Goal: Task Accomplishment & Management: Complete application form

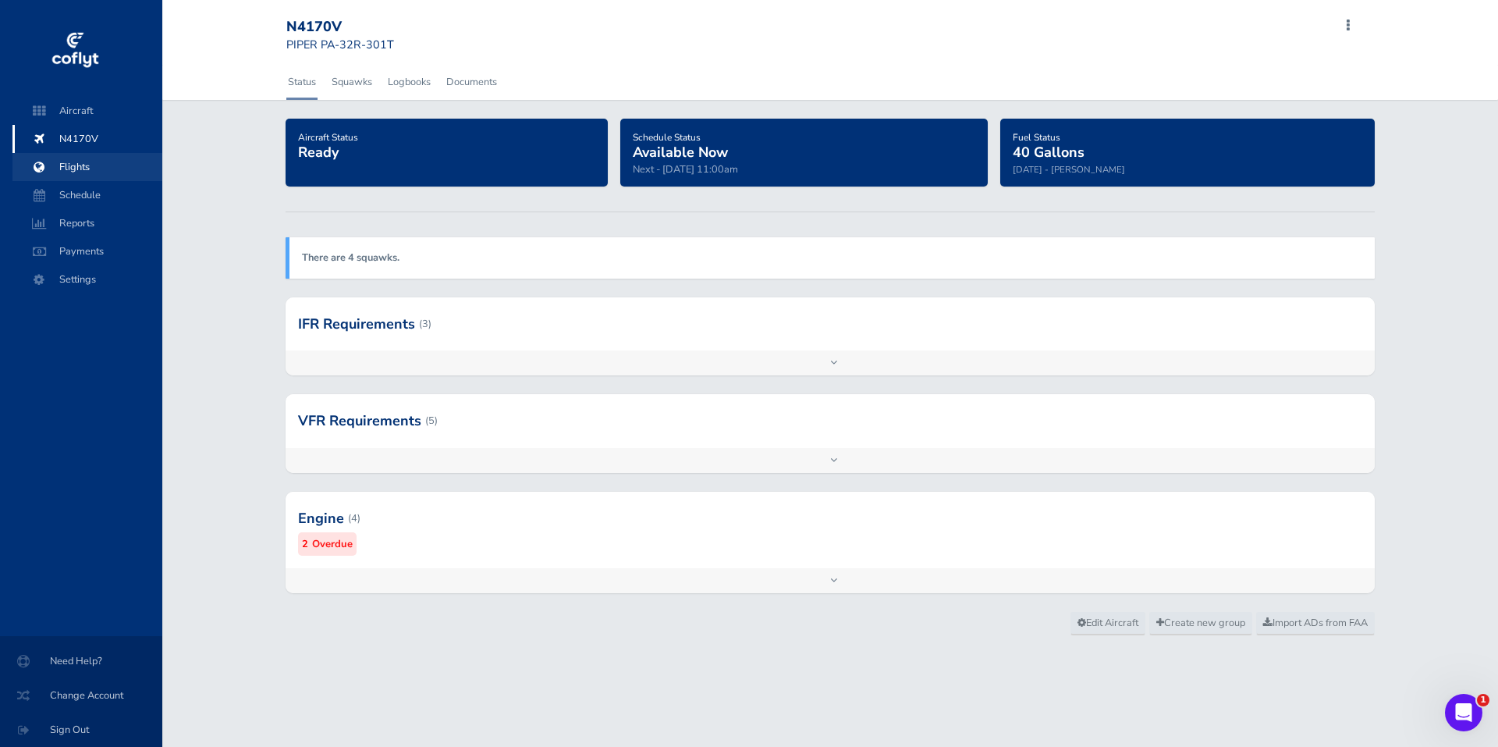
click at [81, 166] on span "Flights" at bounding box center [87, 167] width 119 height 28
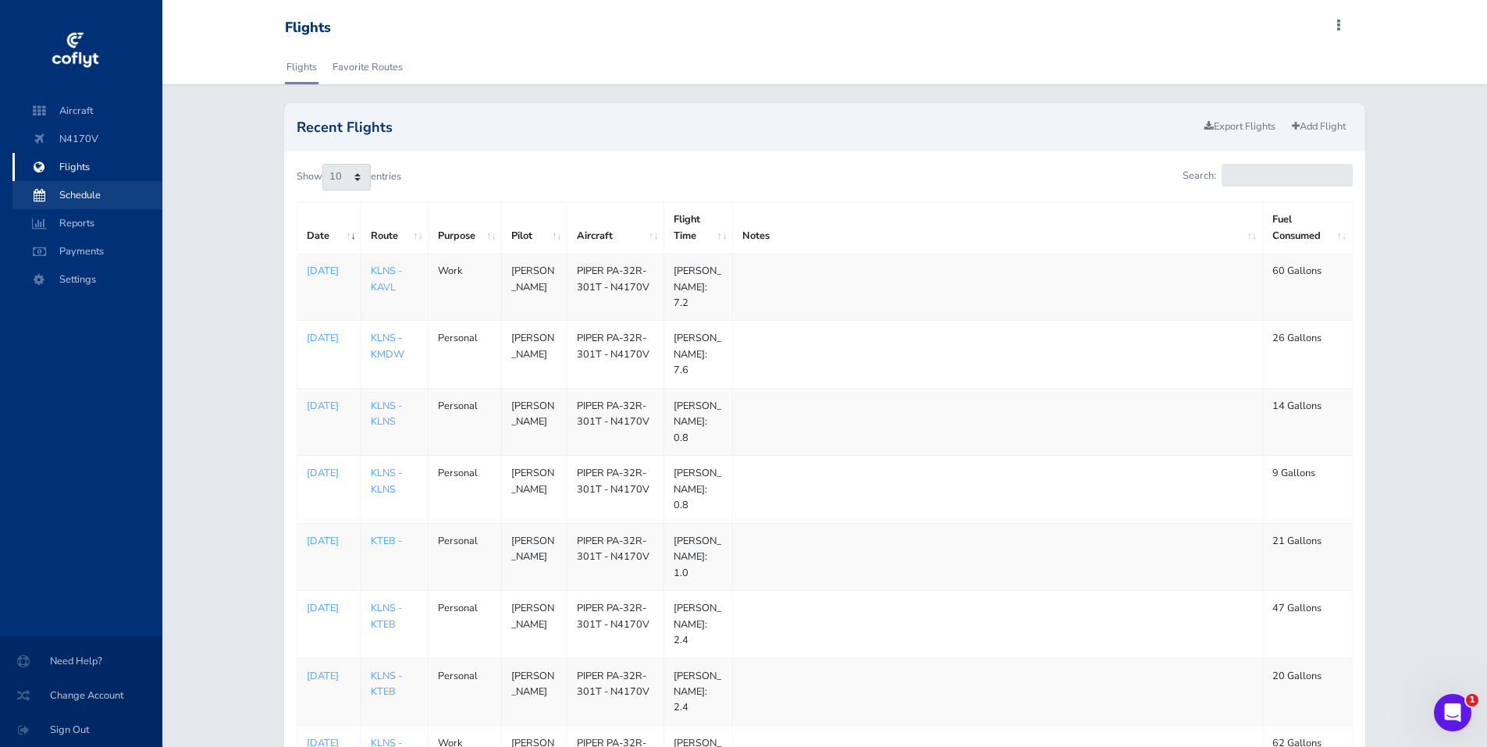
click at [78, 193] on span "Schedule" at bounding box center [87, 195] width 119 height 28
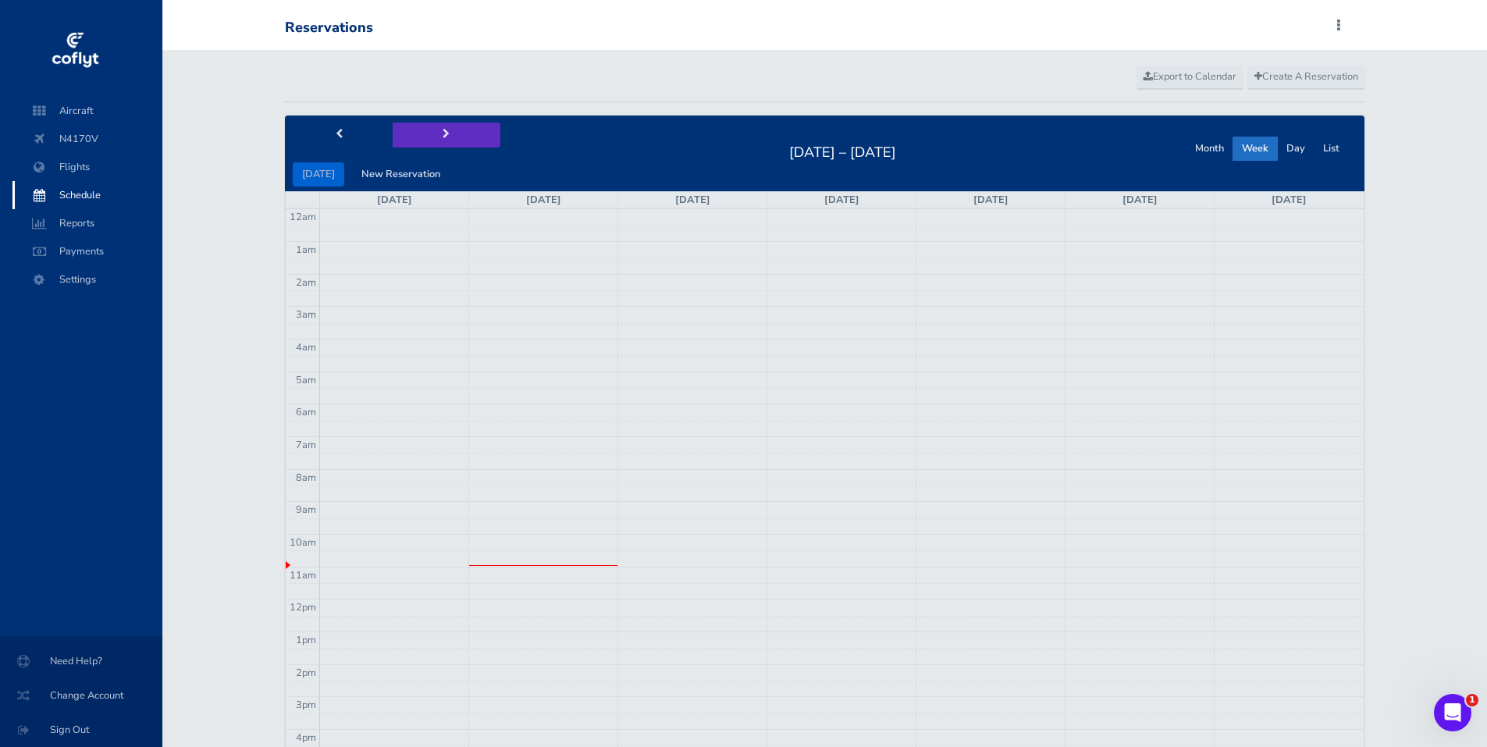
click at [440, 128] on button "next" at bounding box center [447, 135] width 108 height 24
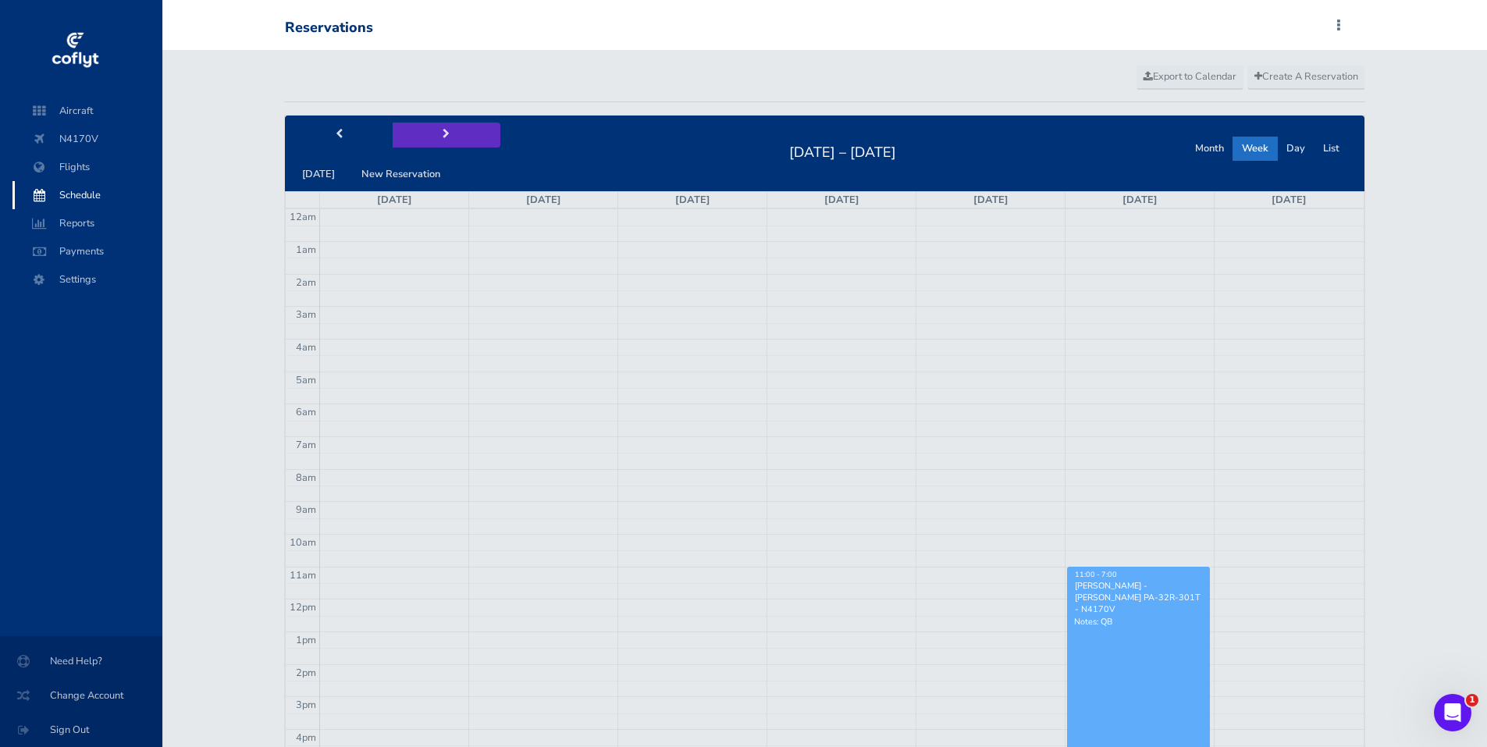
click at [440, 128] on button "next" at bounding box center [447, 135] width 108 height 24
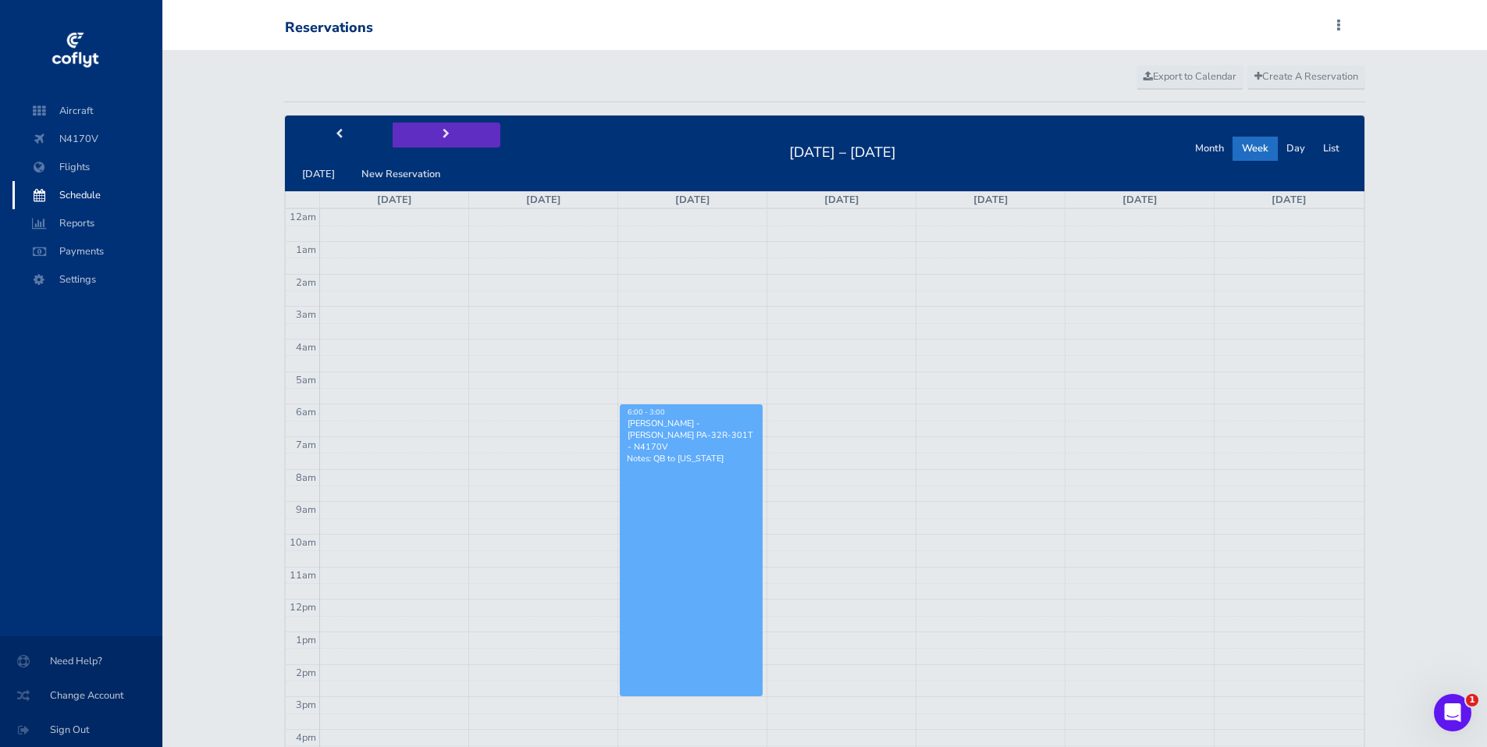
click at [440, 128] on button "next" at bounding box center [447, 135] width 108 height 24
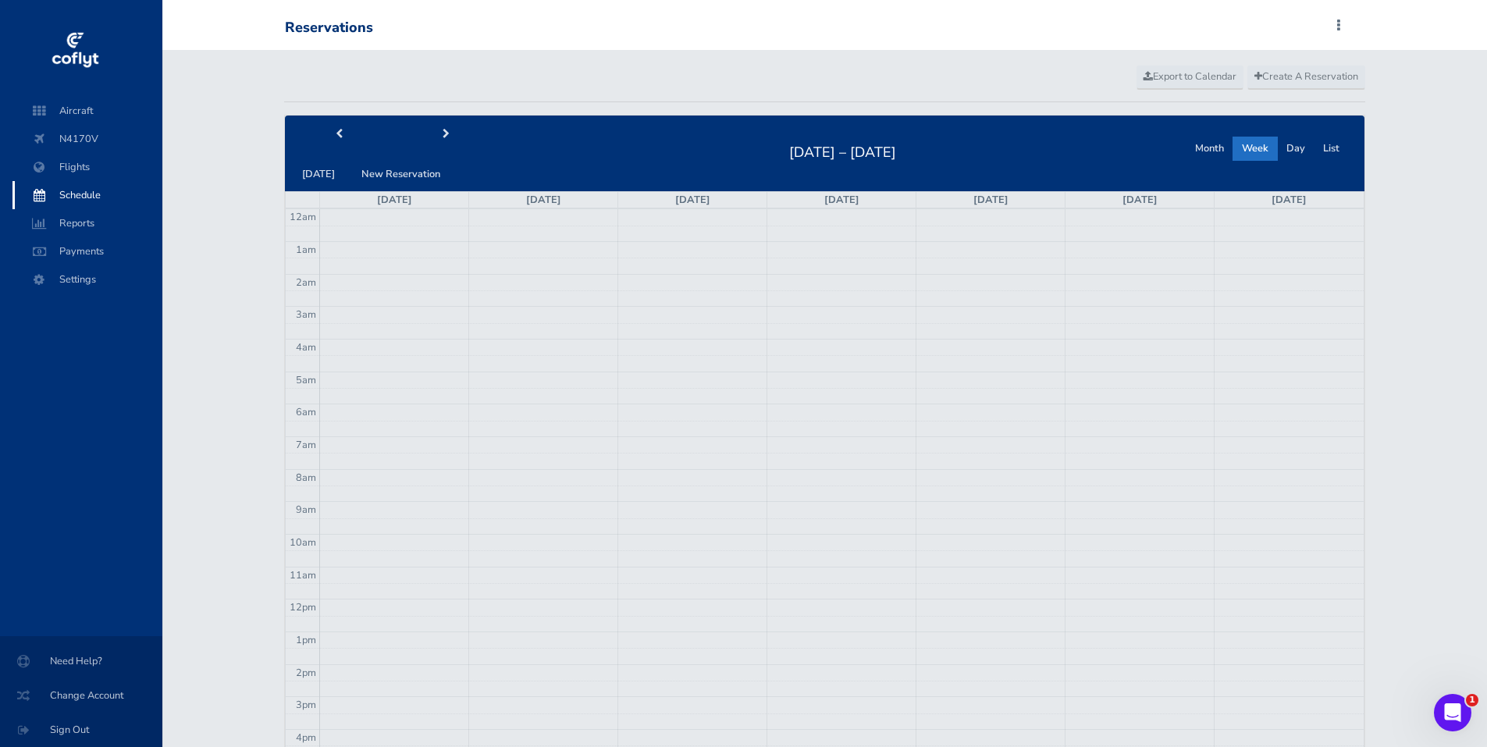
click at [974, 543] on td at bounding box center [841, 542] width 1043 height 16
click at [407, 169] on button "New Reservation" at bounding box center [401, 174] width 98 height 24
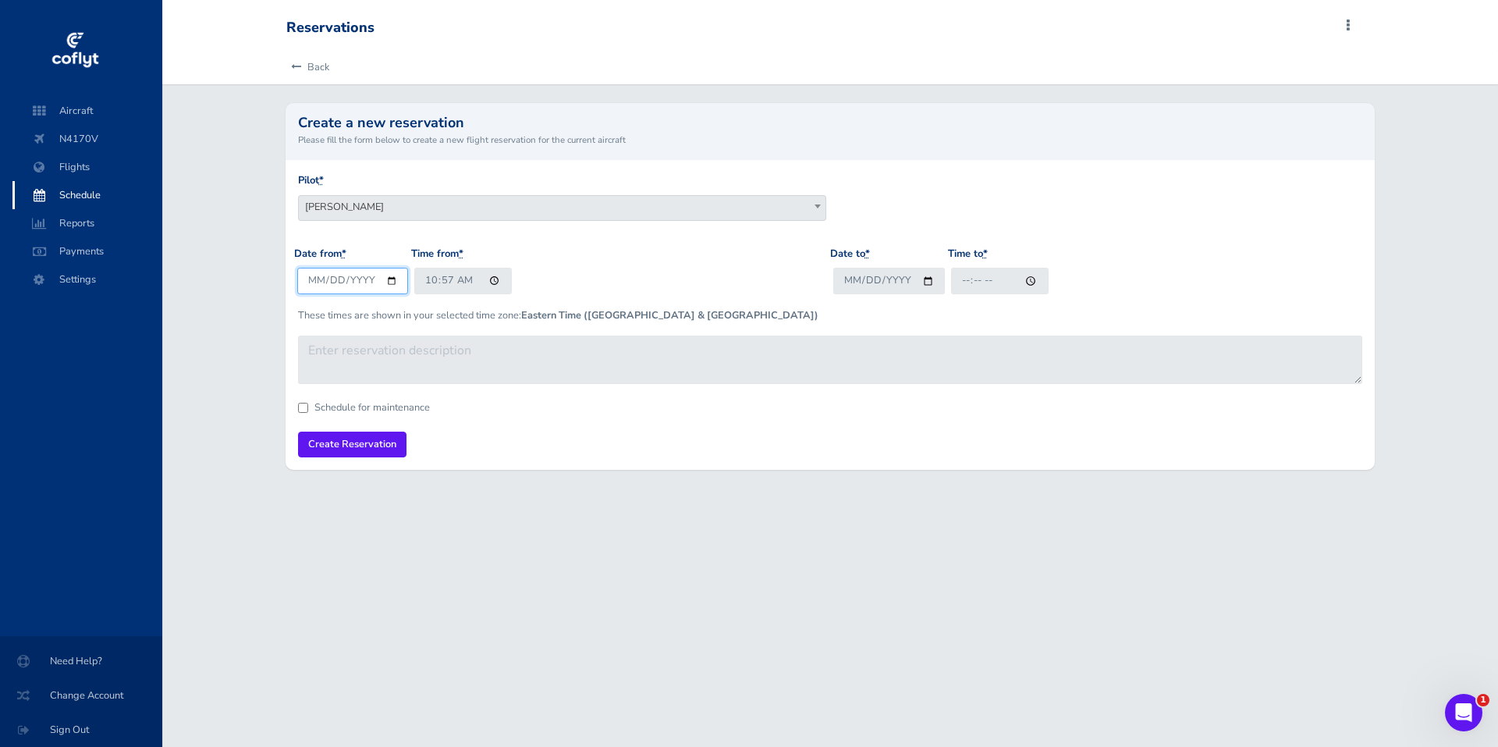
click at [389, 279] on input "2025-08-25" at bounding box center [353, 281] width 112 height 26
type input "2025-09-18"
click at [449, 278] on input "10:57" at bounding box center [463, 281] width 98 height 26
type input "10:00"
click at [895, 277] on input "Date to *" at bounding box center [889, 281] width 112 height 26
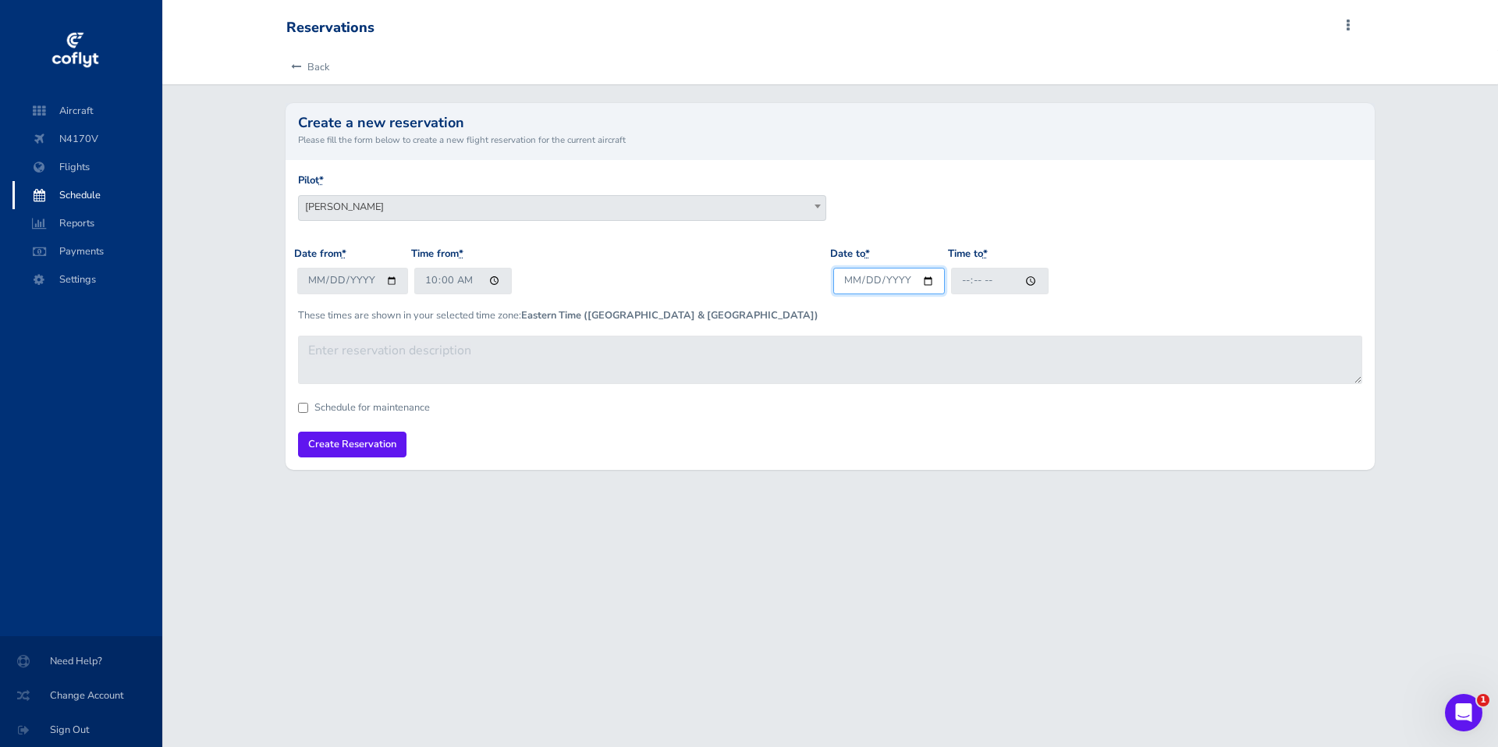
click at [925, 279] on input "Date to *" at bounding box center [889, 281] width 112 height 26
click at [338, 280] on input "2025-09-18" at bounding box center [353, 281] width 112 height 26
click at [867, 281] on input "2025-09-25" at bounding box center [889, 281] width 112 height 26
click at [922, 282] on input "2025-09-25" at bounding box center [889, 281] width 112 height 26
type input "2025-09-22"
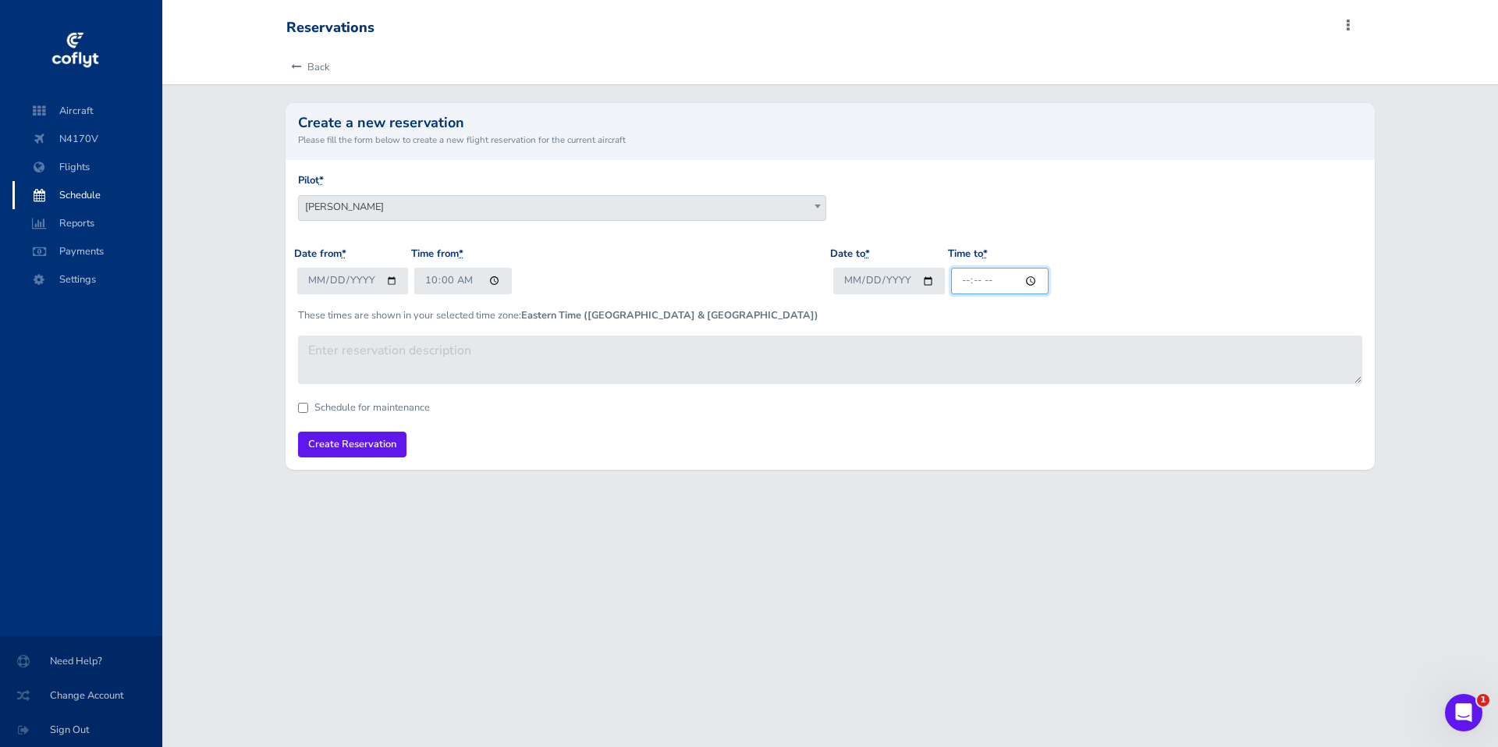
click at [977, 285] on input "Time to *" at bounding box center [1000, 281] width 98 height 26
click at [1005, 280] on input "Time to *" at bounding box center [1000, 281] width 98 height 26
click at [1027, 279] on input "Time to *" at bounding box center [1000, 281] width 98 height 26
type input "12:00"
click at [1195, 417] on form "Pilot * John Thiry Steven Mitchell Doug Harris Blaise Conwell Allen Campbell Qu…" at bounding box center [830, 314] width 1065 height 285
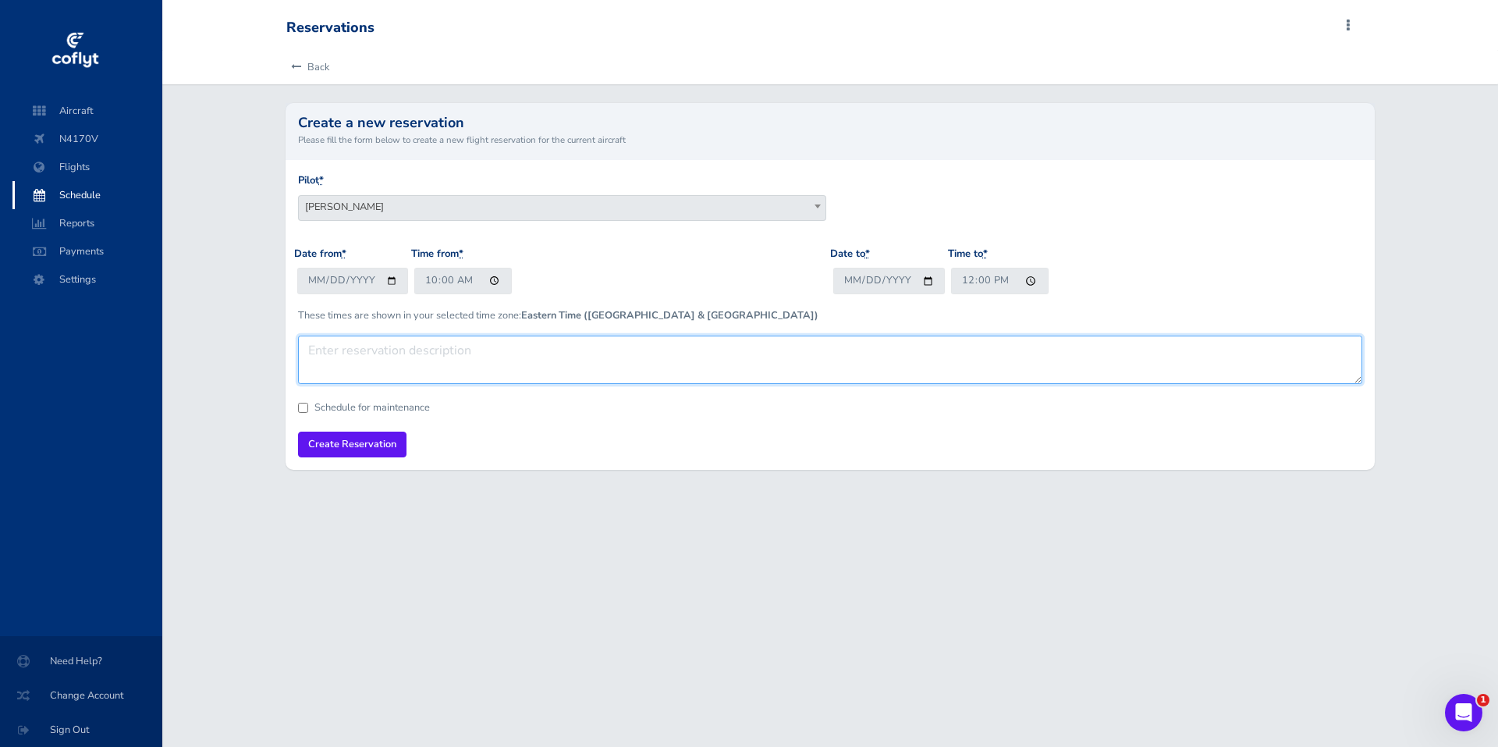
click at [330, 348] on textarea at bounding box center [830, 360] width 1065 height 48
type textarea "NC trip"
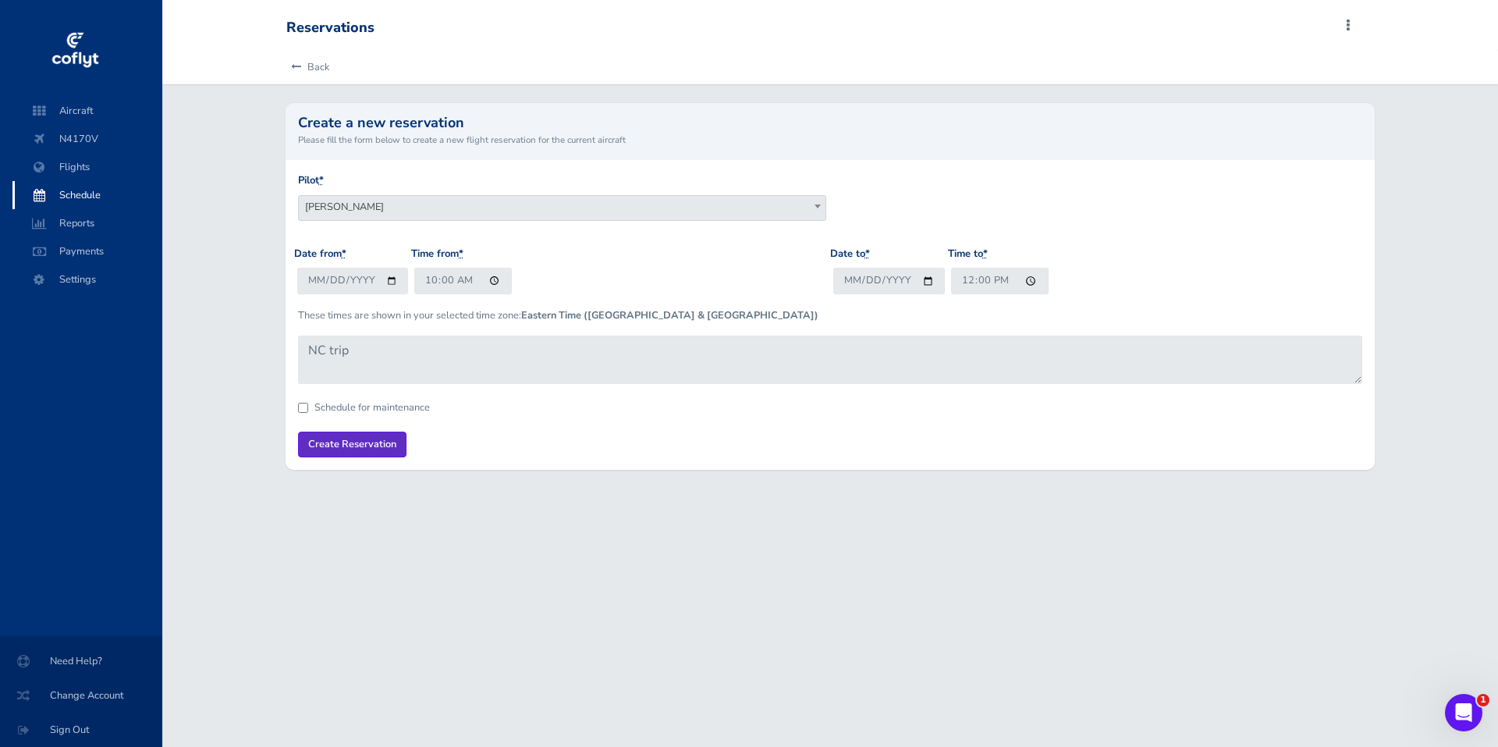
click at [357, 439] on input "Create Reservation" at bounding box center [352, 445] width 108 height 26
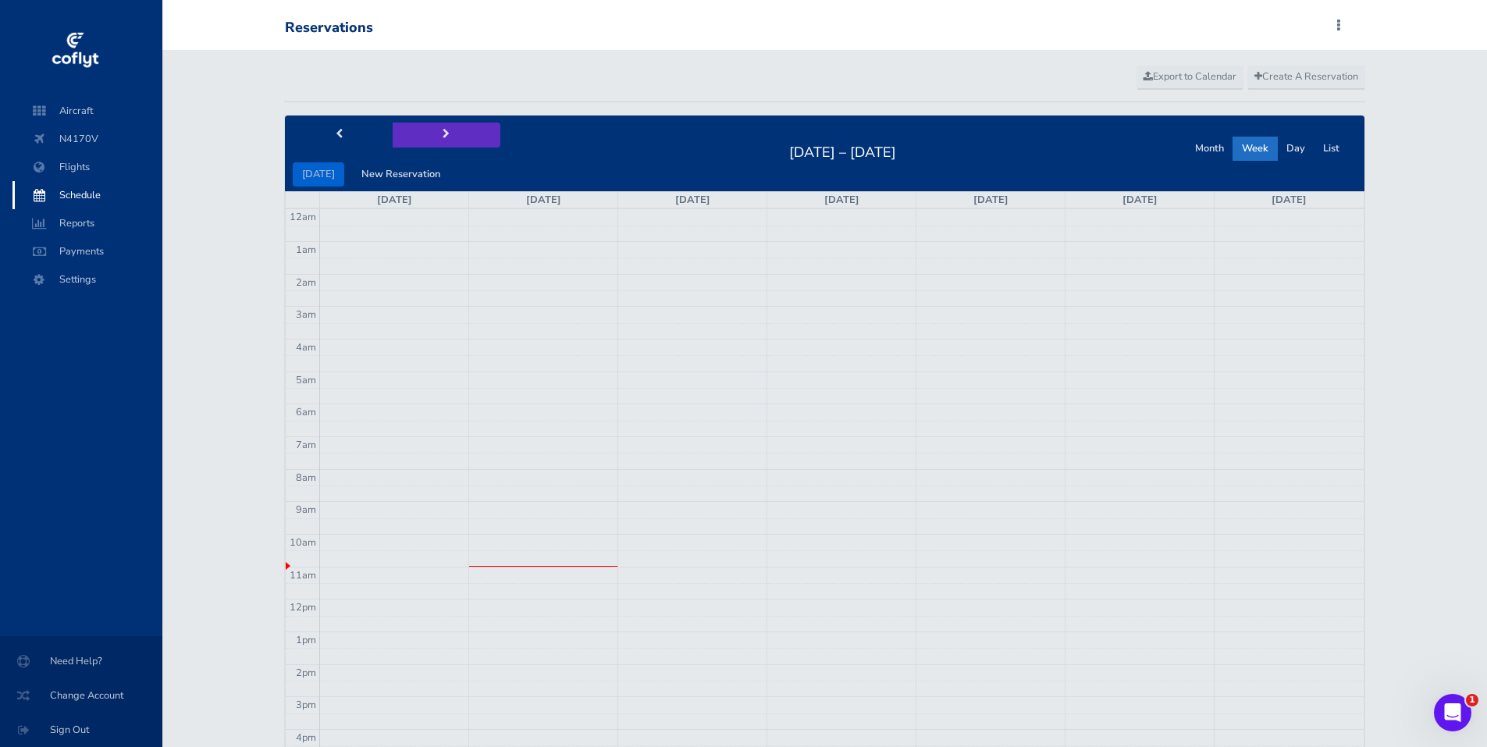
click at [442, 135] on span "next" at bounding box center [445, 135] width 7 height 10
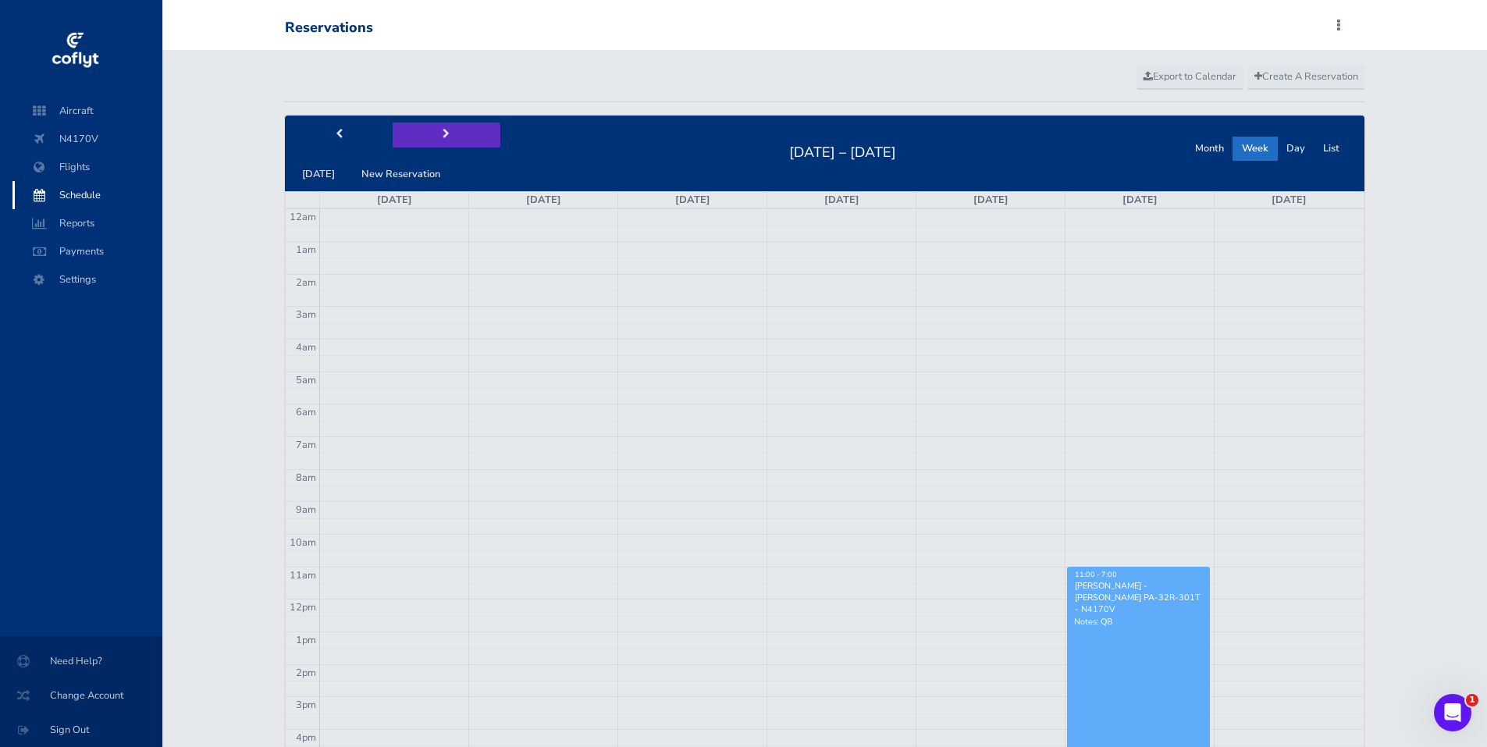
click at [442, 133] on span "next" at bounding box center [445, 135] width 7 height 10
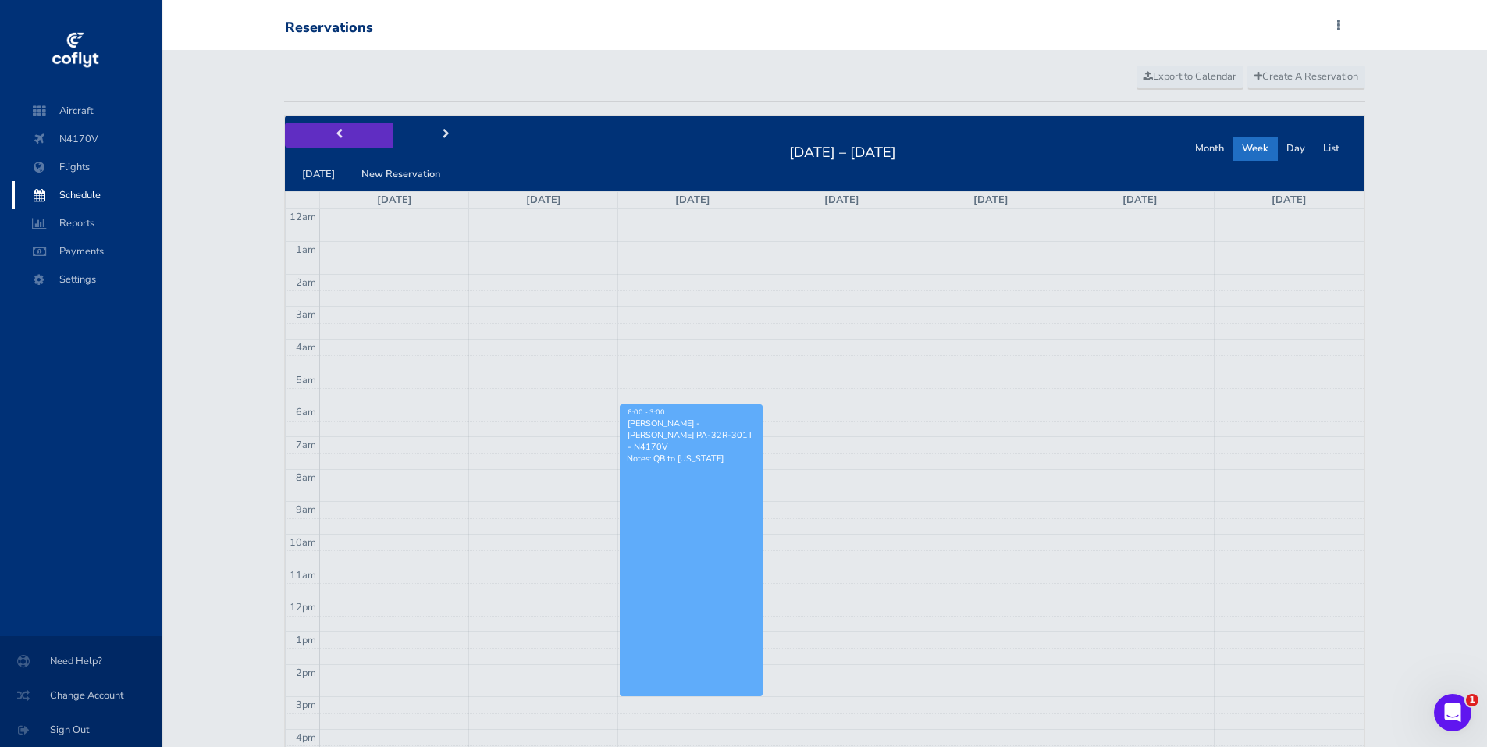
click at [338, 131] on span "prev" at bounding box center [339, 135] width 7 height 10
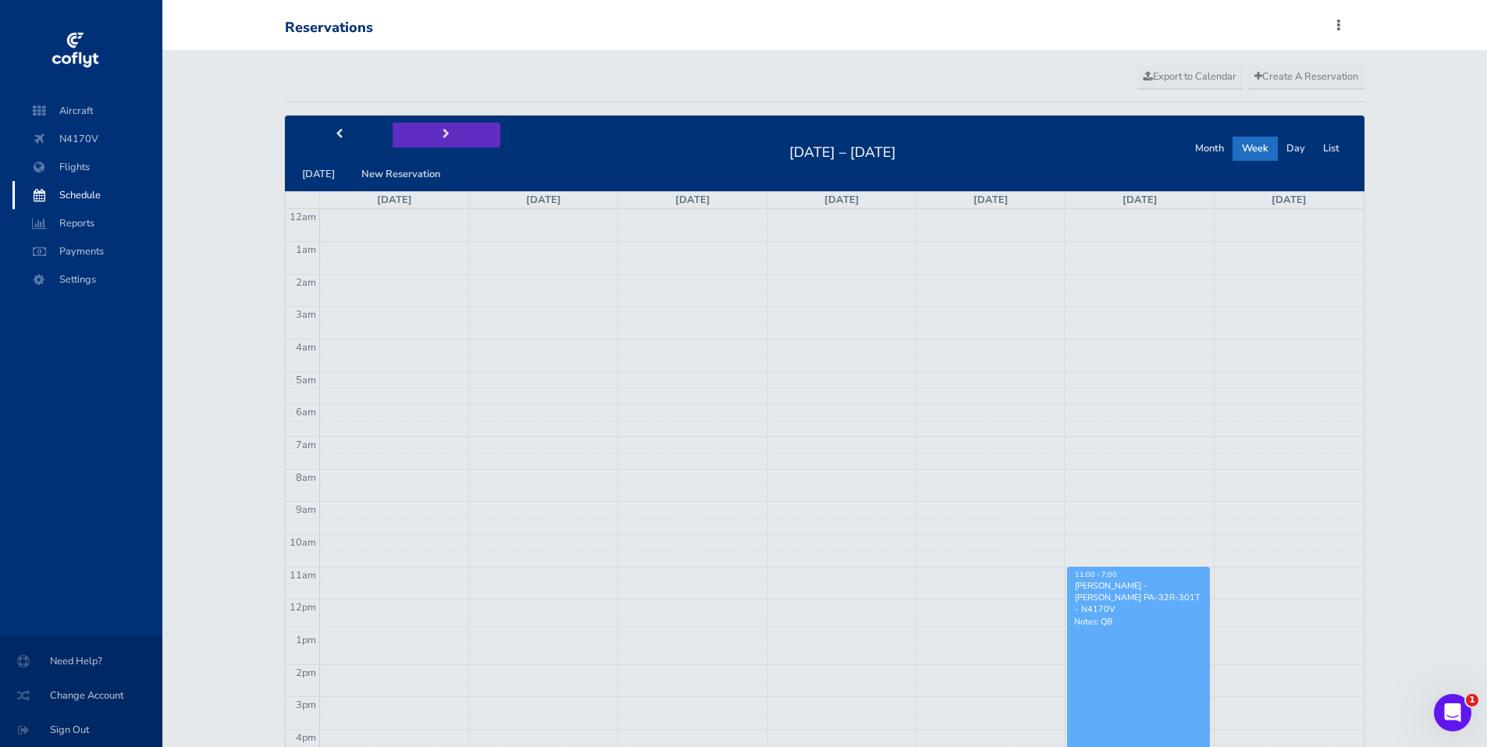
click at [442, 130] on span "next" at bounding box center [445, 135] width 7 height 10
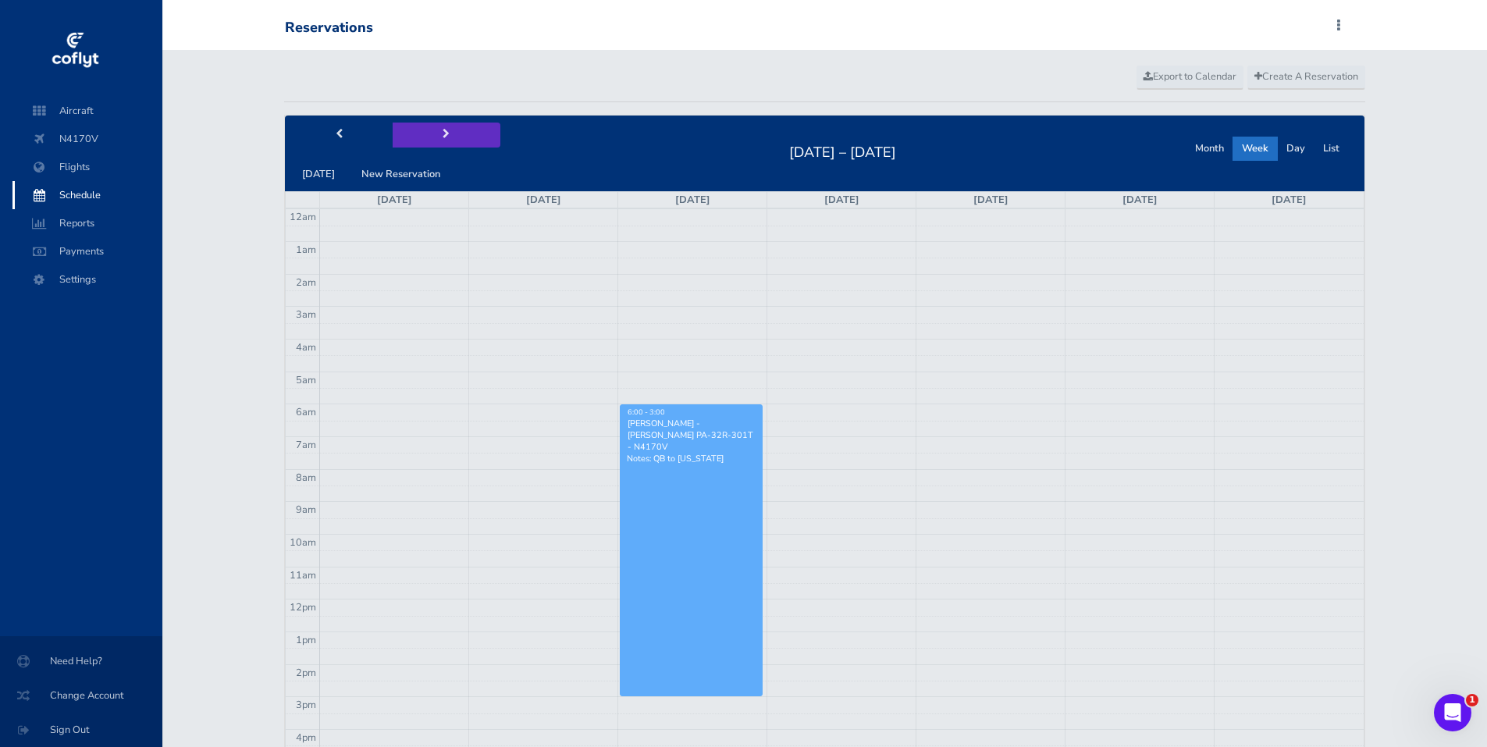
click at [442, 130] on span "next" at bounding box center [445, 135] width 7 height 10
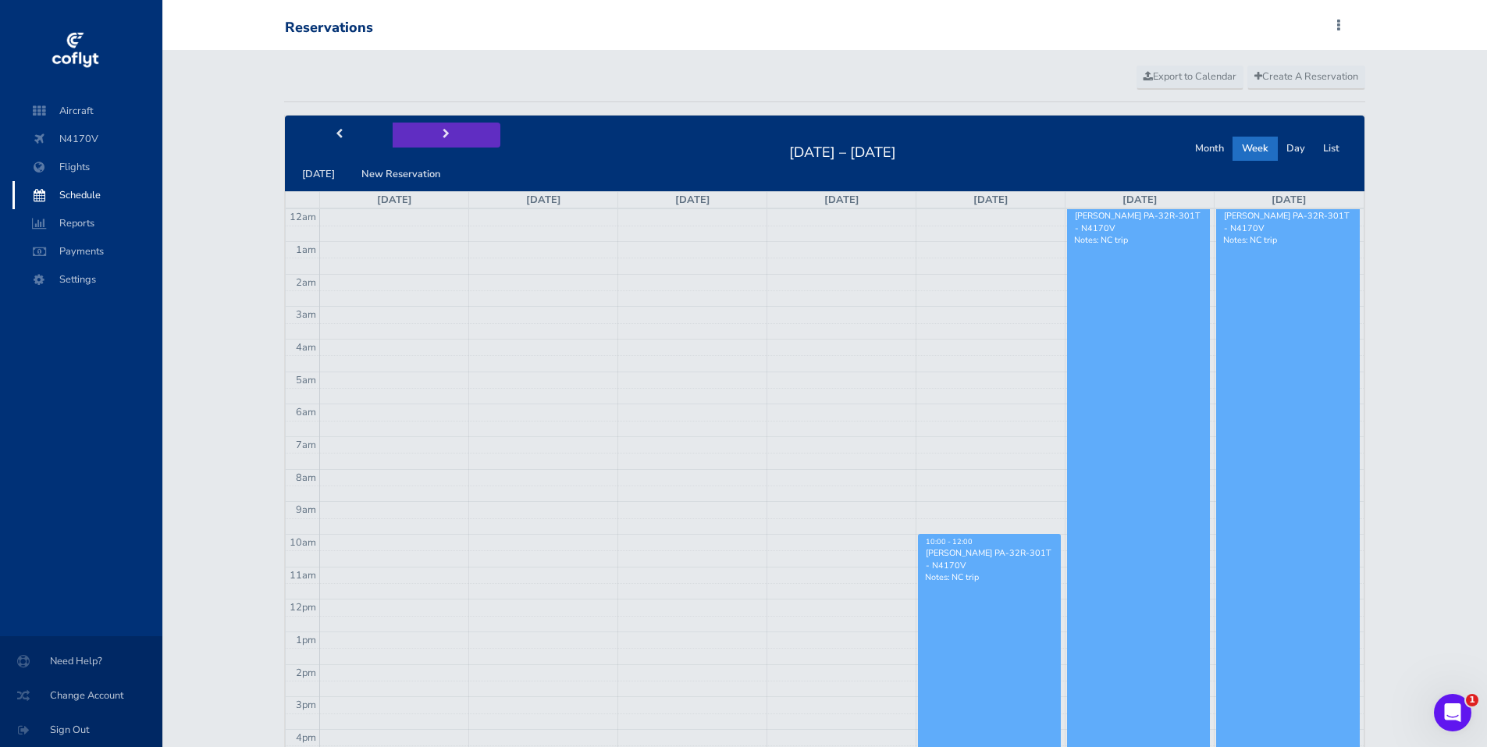
click at [442, 130] on span "next" at bounding box center [445, 135] width 7 height 10
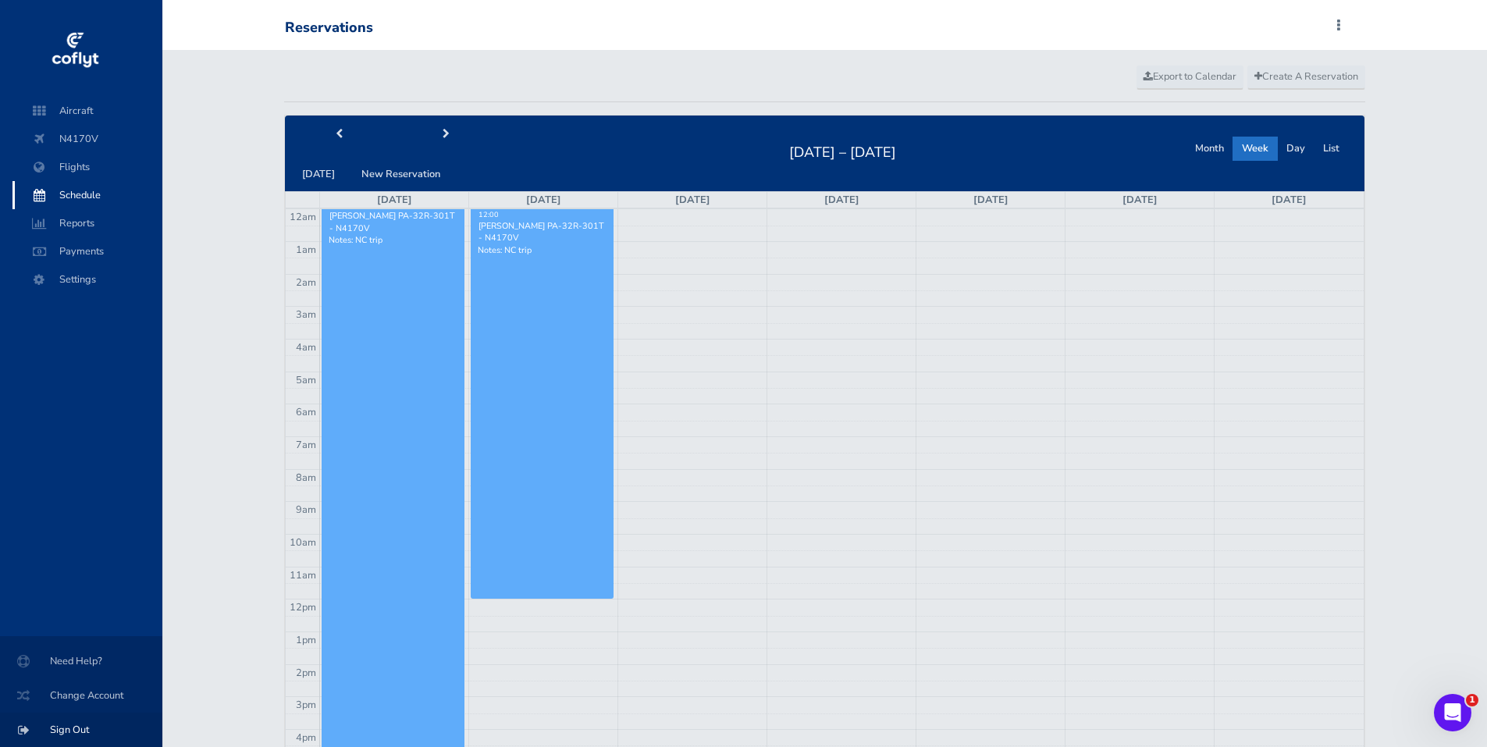
click at [70, 724] on span "Sign Out" at bounding box center [81, 730] width 125 height 28
